Goal: Information Seeking & Learning: Check status

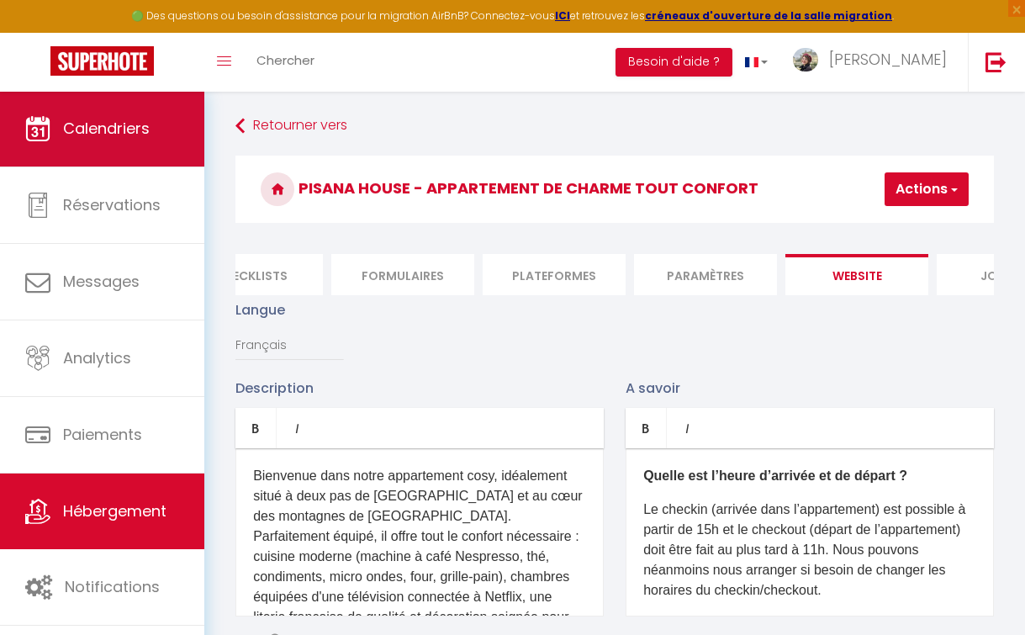
click at [99, 107] on link "Calendriers" at bounding box center [102, 129] width 204 height 76
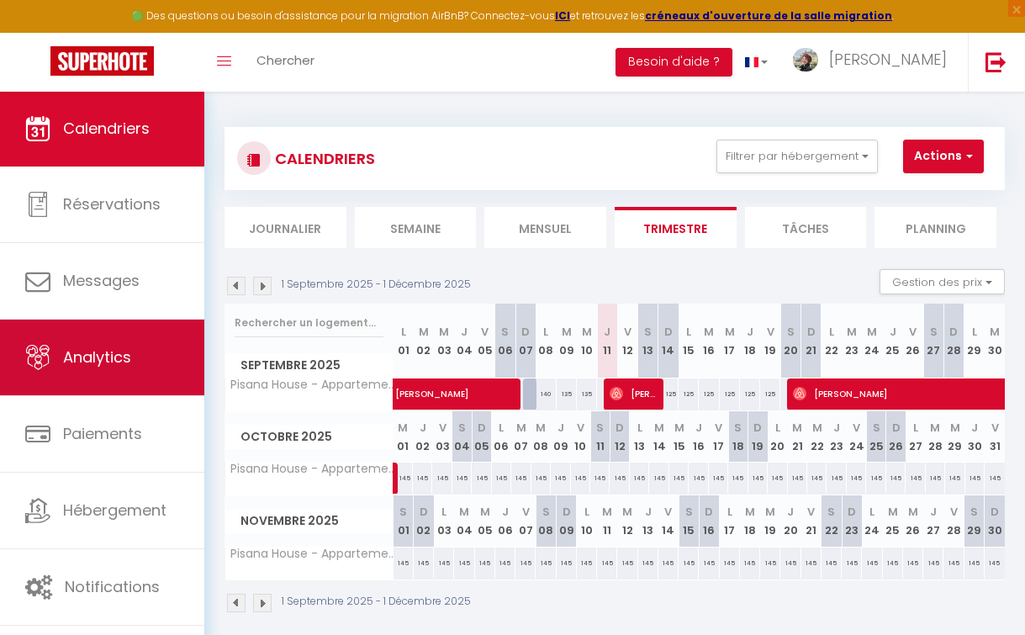
click at [106, 357] on span "Analytics" at bounding box center [97, 356] width 68 height 21
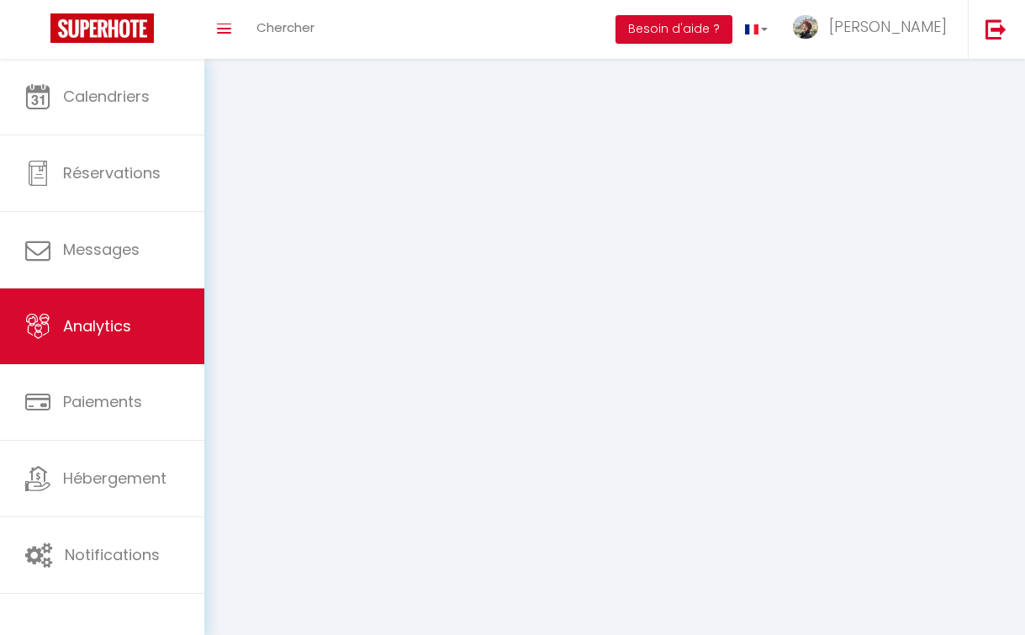
select select "2025"
select select "9"
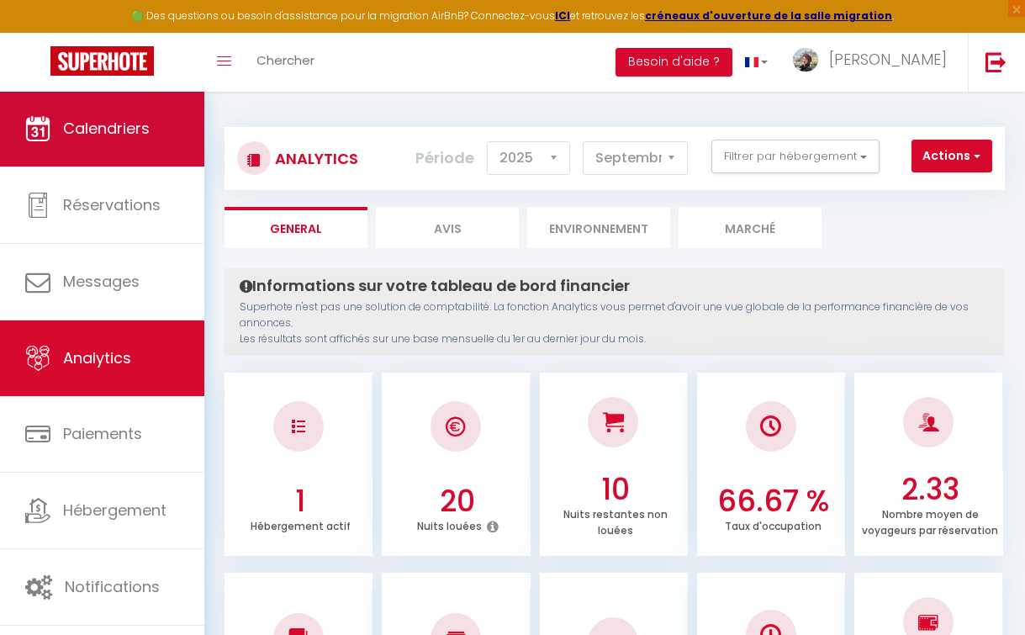
click at [45, 138] on icon at bounding box center [37, 128] width 25 height 25
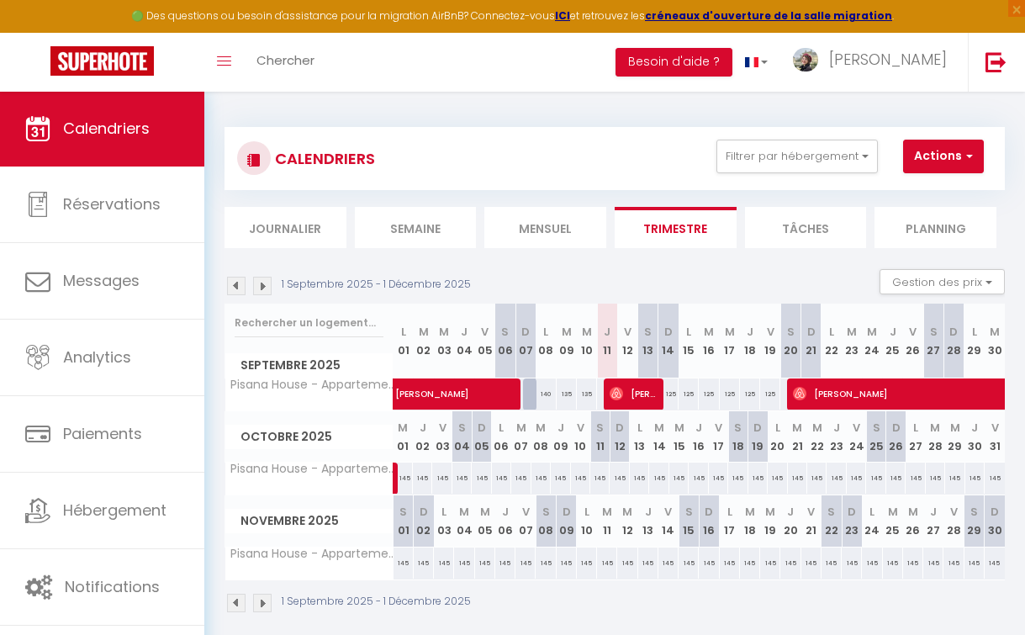
click at [406, 479] on div "145" at bounding box center [403, 477] width 19 height 31
click at [406, 476] on div "145" at bounding box center [403, 477] width 19 height 31
click at [407, 478] on div "145" at bounding box center [403, 477] width 19 height 31
